Goal: Communication & Community: Participate in discussion

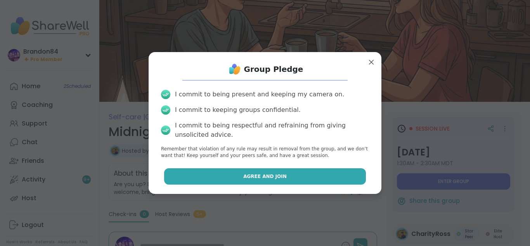
click at [261, 173] on span "Agree and Join" at bounding box center [264, 176] width 43 height 7
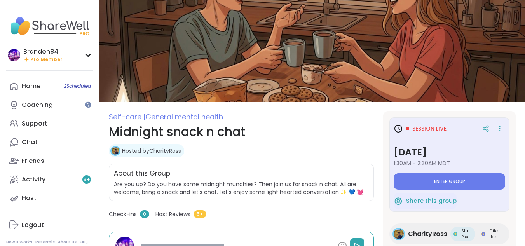
type textarea "*"
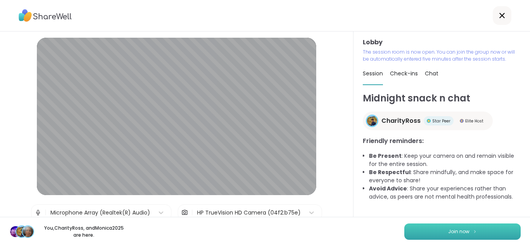
click at [428, 231] on button "Join now" at bounding box center [463, 231] width 116 height 16
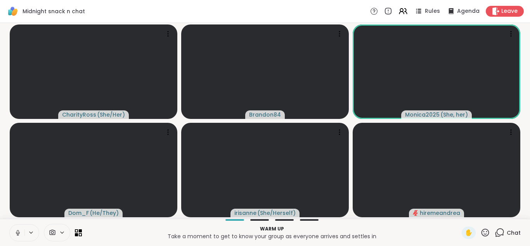
click at [17, 233] on icon at bounding box center [17, 232] width 7 height 7
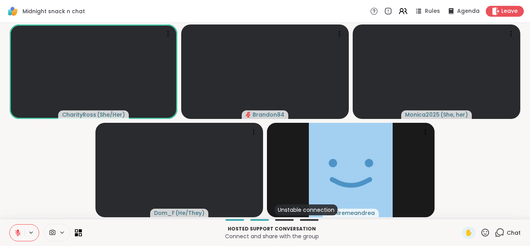
click at [17, 233] on icon at bounding box center [17, 232] width 5 height 5
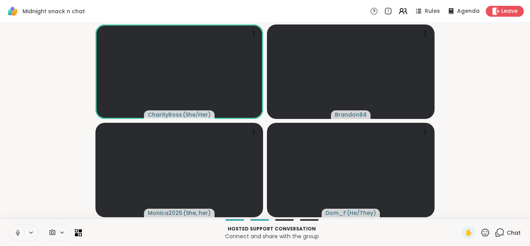
click at [17, 233] on icon at bounding box center [17, 232] width 7 height 7
click at [17, 233] on icon at bounding box center [17, 232] width 5 height 5
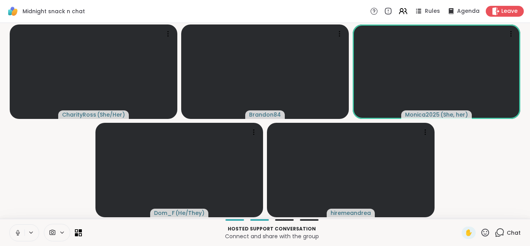
click at [17, 233] on icon at bounding box center [17, 232] width 7 height 7
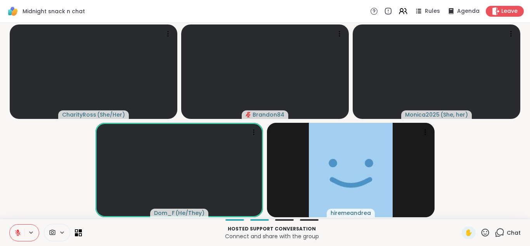
click at [17, 233] on icon at bounding box center [17, 232] width 5 height 5
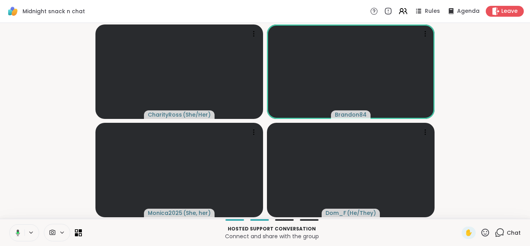
click at [17, 233] on icon at bounding box center [18, 232] width 2 height 2
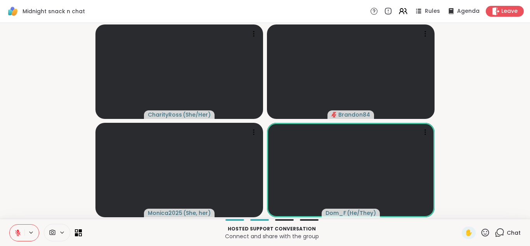
click at [17, 233] on icon at bounding box center [17, 232] width 5 height 5
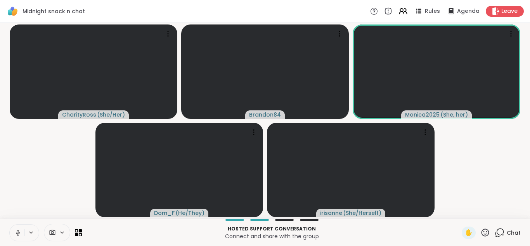
click at [10, 224] on button at bounding box center [17, 232] width 15 height 16
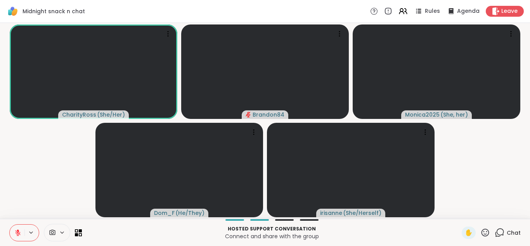
click at [17, 233] on icon at bounding box center [17, 232] width 5 height 5
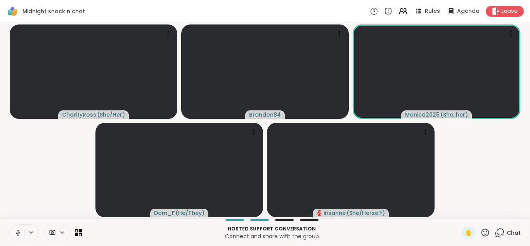
click at [17, 233] on icon at bounding box center [17, 232] width 7 height 7
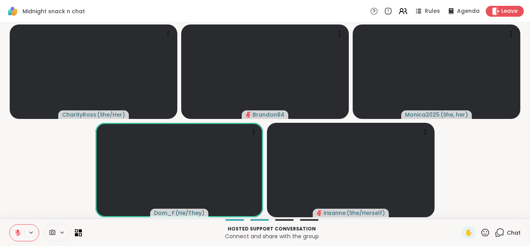
click at [16, 230] on icon at bounding box center [17, 232] width 7 height 7
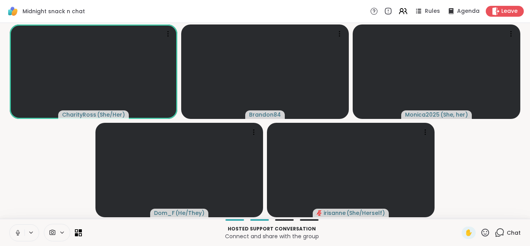
click at [16, 230] on icon at bounding box center [17, 232] width 7 height 7
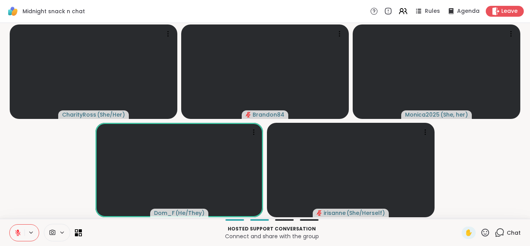
click at [10, 224] on button at bounding box center [17, 232] width 15 height 16
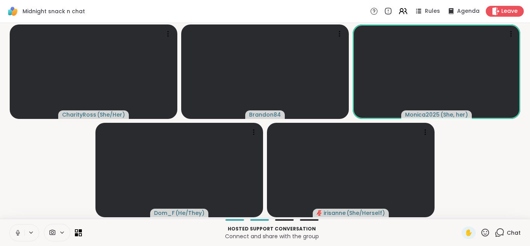
click at [16, 230] on icon at bounding box center [17, 232] width 7 height 7
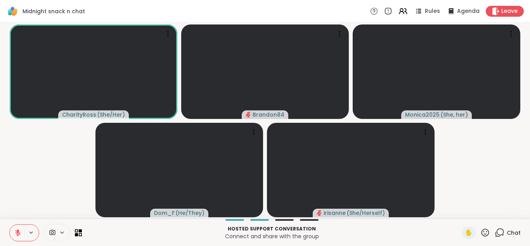
click at [16, 230] on icon at bounding box center [17, 232] width 7 height 7
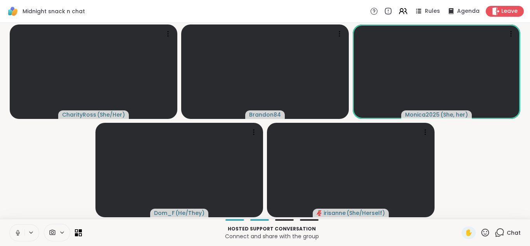
click at [16, 229] on icon at bounding box center [17, 232] width 7 height 7
click at [21, 230] on icon at bounding box center [17, 232] width 7 height 7
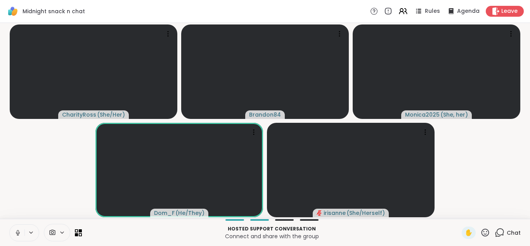
click at [497, 235] on icon at bounding box center [500, 233] width 10 height 10
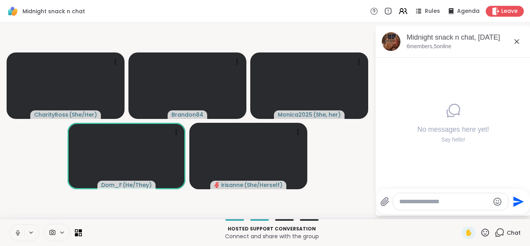
click at [420, 203] on textarea "Type your message" at bounding box center [445, 202] width 90 height 8
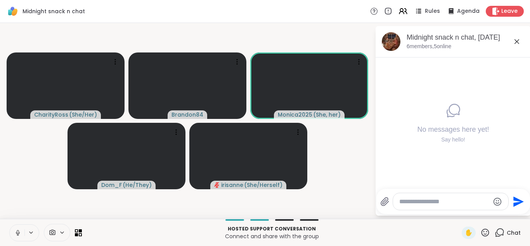
click at [516, 38] on icon at bounding box center [516, 41] width 9 height 9
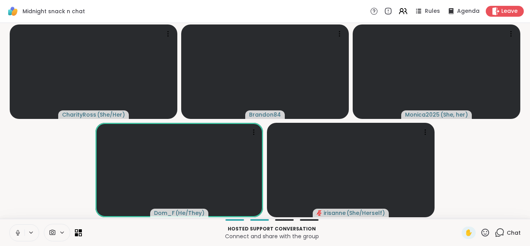
click at [17, 234] on icon at bounding box center [17, 232] width 7 height 7
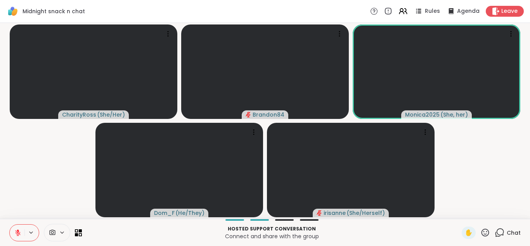
click at [17, 234] on icon at bounding box center [17, 232] width 7 height 7
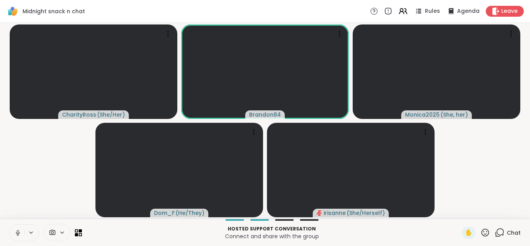
click at [17, 234] on icon at bounding box center [17, 232] width 7 height 7
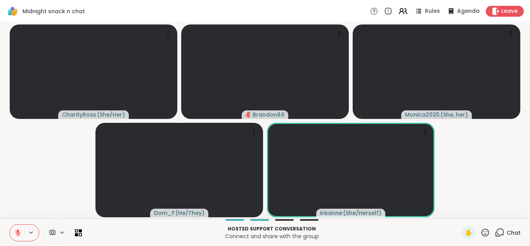
click at [17, 234] on icon at bounding box center [17, 232] width 7 height 7
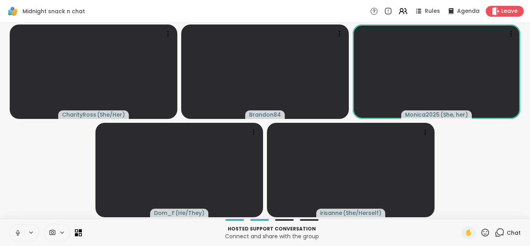
click at [17, 234] on icon at bounding box center [17, 232] width 7 height 7
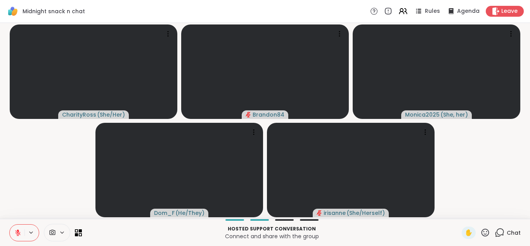
click at [17, 234] on icon at bounding box center [17, 232] width 7 height 7
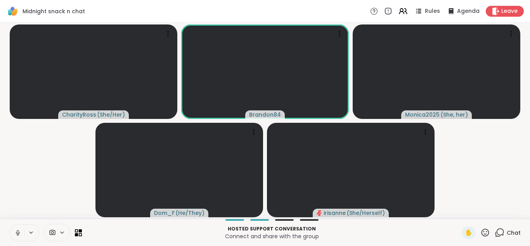
click at [17, 234] on icon at bounding box center [17, 232] width 7 height 7
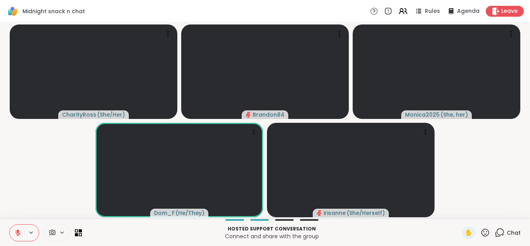
click at [17, 234] on icon at bounding box center [17, 232] width 7 height 7
click at [16, 231] on icon at bounding box center [17, 232] width 7 height 7
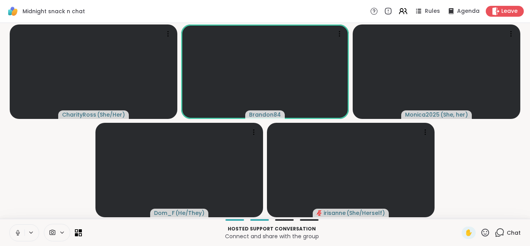
click at [16, 231] on icon at bounding box center [17, 232] width 7 height 7
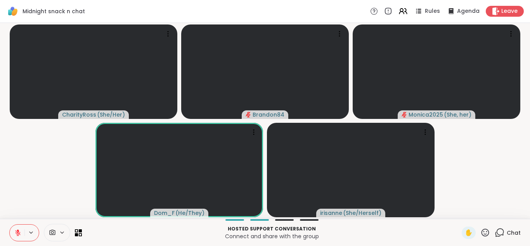
click at [16, 231] on icon at bounding box center [17, 232] width 7 height 7
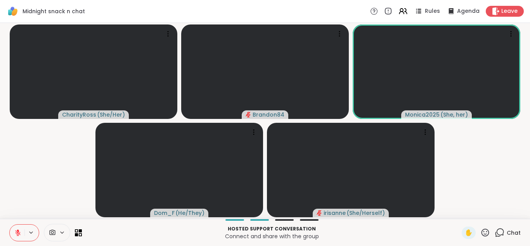
click at [16, 233] on icon at bounding box center [17, 232] width 7 height 7
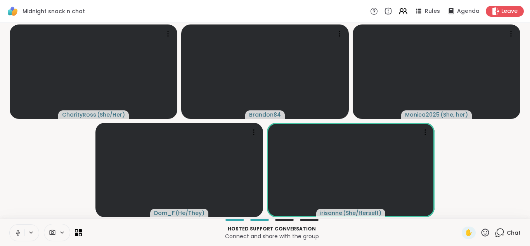
click at [17, 231] on icon at bounding box center [17, 232] width 7 height 7
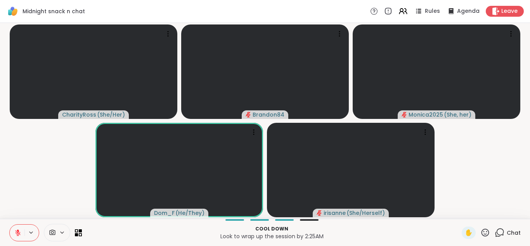
click at [17, 231] on icon at bounding box center [17, 232] width 5 height 5
click at [10, 224] on button at bounding box center [17, 232] width 15 height 16
click at [16, 229] on icon at bounding box center [17, 232] width 7 height 7
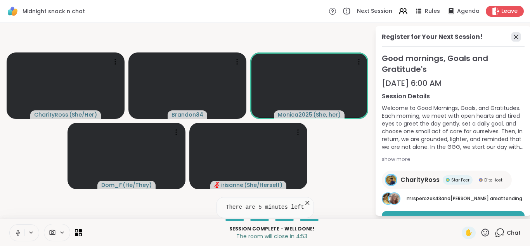
click at [512, 37] on icon at bounding box center [516, 36] width 9 height 9
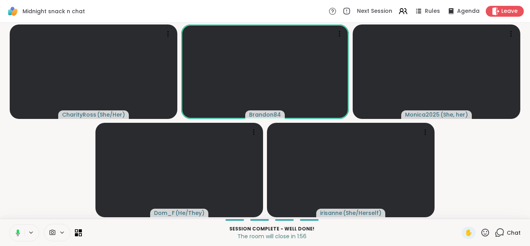
click at [14, 236] on icon at bounding box center [16, 232] width 7 height 7
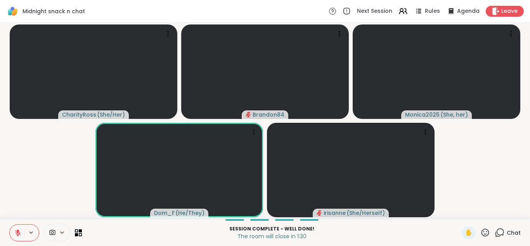
click at [16, 232] on icon at bounding box center [17, 232] width 7 height 7
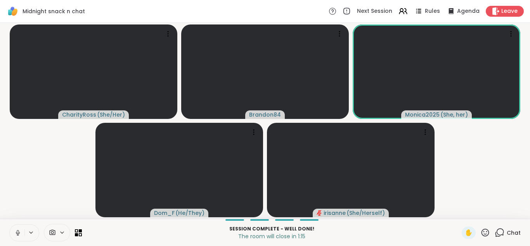
click at [16, 232] on icon at bounding box center [18, 232] width 4 height 2
click at [17, 230] on icon at bounding box center [18, 230] width 2 height 3
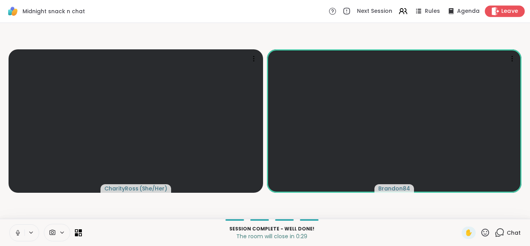
click at [495, 14] on div "Leave" at bounding box center [505, 10] width 40 height 11
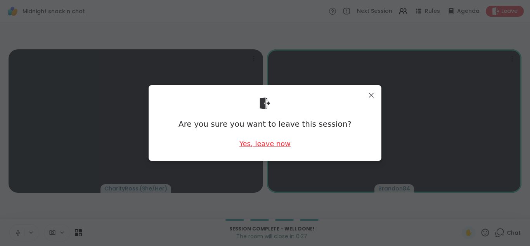
click at [251, 145] on div "Yes, leave now" at bounding box center [265, 144] width 51 height 10
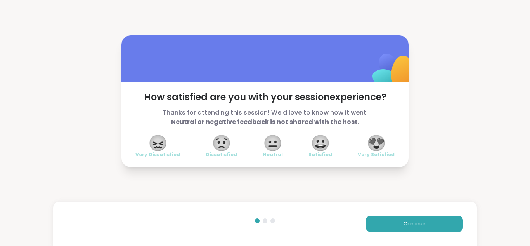
click at [370, 146] on span "😍" at bounding box center [376, 143] width 19 height 14
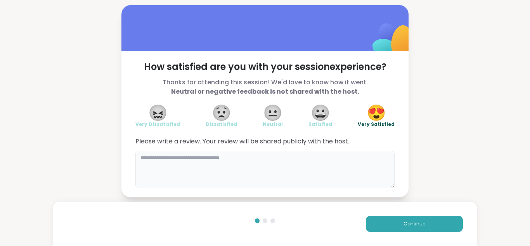
click at [172, 167] on textarea at bounding box center [264, 169] width 259 height 37
click at [175, 158] on textarea "**********" at bounding box center [264, 169] width 259 height 37
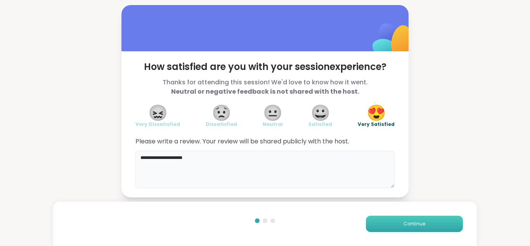
type textarea "**********"
click at [404, 224] on span "Continue" at bounding box center [415, 223] width 22 height 7
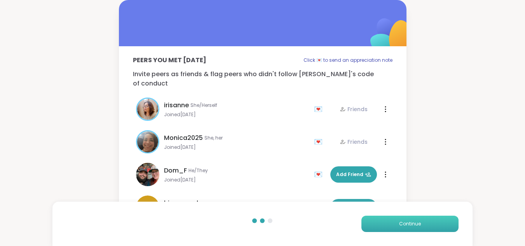
click at [399, 224] on span "Continue" at bounding box center [410, 223] width 22 height 7
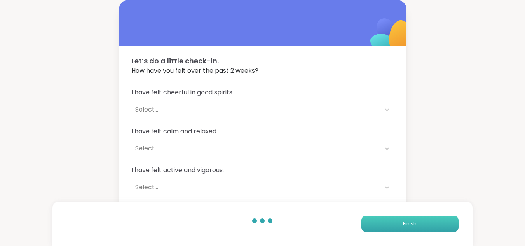
click at [399, 224] on button "Finish" at bounding box center [409, 223] width 97 height 16
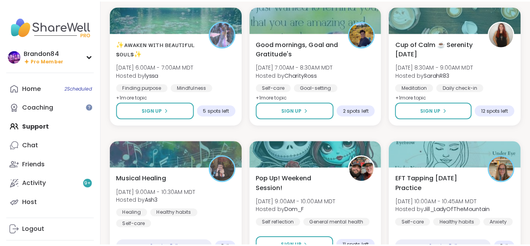
scroll to position [125, 0]
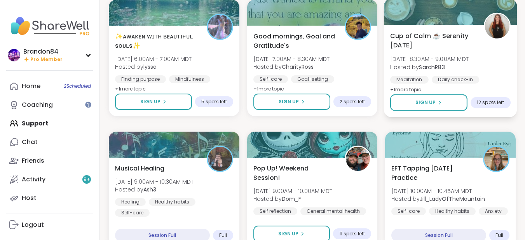
click at [499, 63] on div "Cup of Calm ☕ Serenity [DATE] [DATE] 8:30AM - 9:00AM MDT Hosted by SarahR83 Med…" at bounding box center [450, 62] width 120 height 63
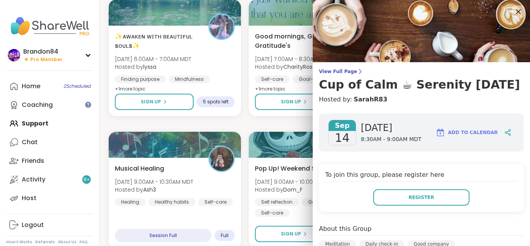
click at [502, 68] on div "View Full Page Cup of Calm ☕ Serenity [DATE] Hosted by: SarahR83 [DATE] [DATE] …" at bounding box center [421, 218] width 217 height 436
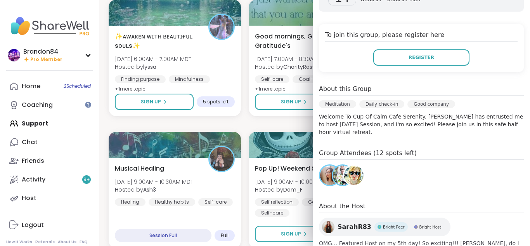
scroll to position [124, 0]
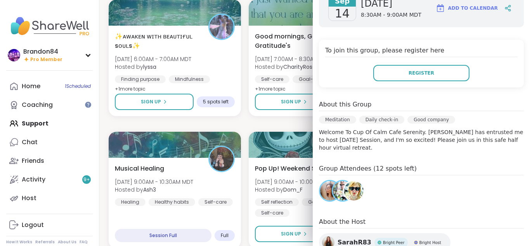
click at [512, 44] on div "To join this group, please register here Register" at bounding box center [421, 64] width 205 height 48
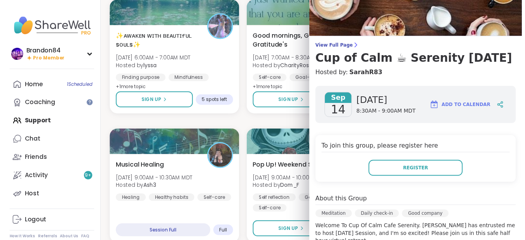
scroll to position [0, 0]
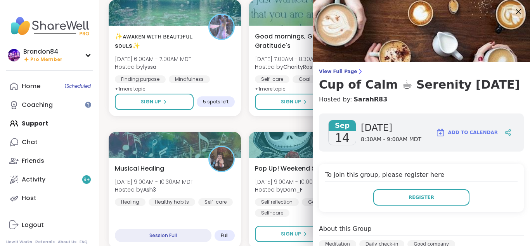
click at [516, 10] on icon at bounding box center [518, 11] width 5 height 5
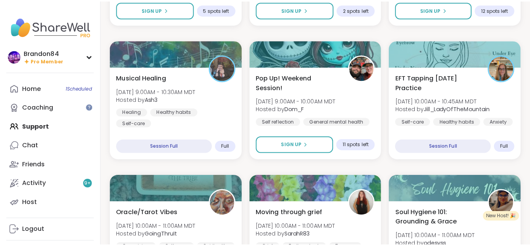
scroll to position [218, 0]
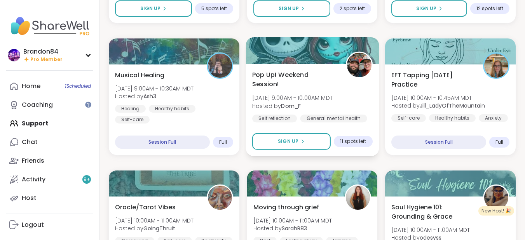
click at [314, 68] on div "Pop Up! Weekend Session! [DATE] 9:00AM - 10:00AM MDT Hosted by Dom_F Self refle…" at bounding box center [311, 110] width 133 height 92
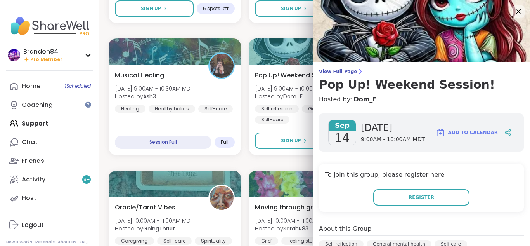
click at [405, 96] on h4 "Hosted by: Dom_F" at bounding box center [421, 99] width 205 height 9
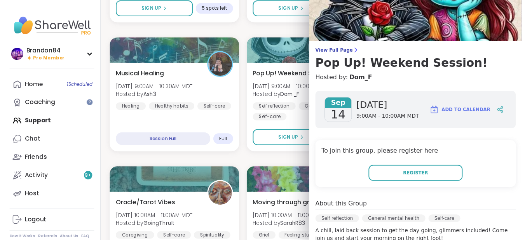
scroll to position [0, 0]
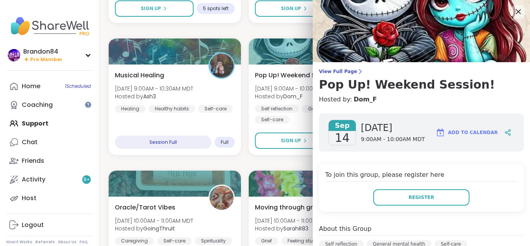
click at [516, 12] on icon at bounding box center [518, 11] width 5 height 5
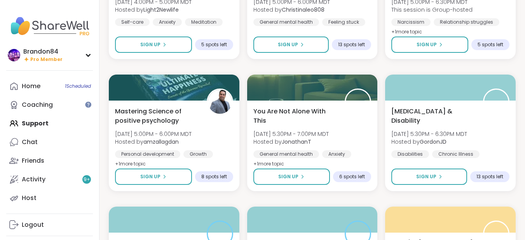
scroll to position [1320, 0]
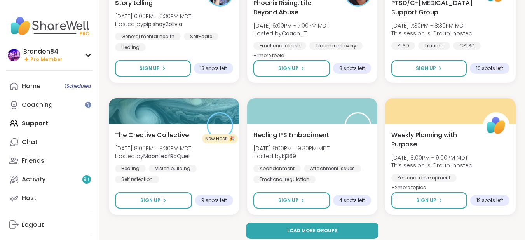
scroll to position [1485, 0]
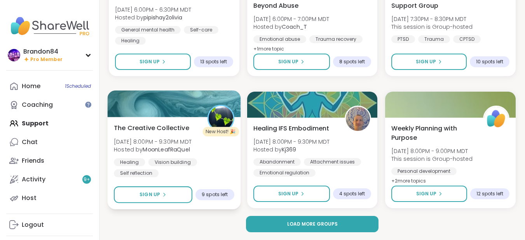
click at [155, 121] on div "The Creative Collective [DATE] 8:00PM - 9:30PM MDT Hosted by MoonLeafRaQuel Hea…" at bounding box center [174, 163] width 133 height 92
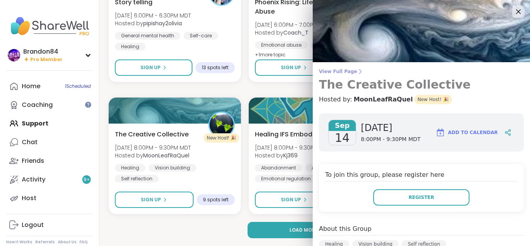
click at [466, 81] on h3 "The Creative Collective" at bounding box center [421, 85] width 205 height 14
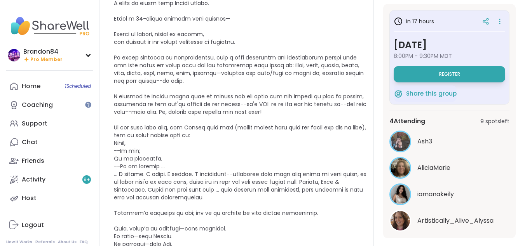
scroll to position [203, 0]
